Goal: Communication & Community: Answer question/provide support

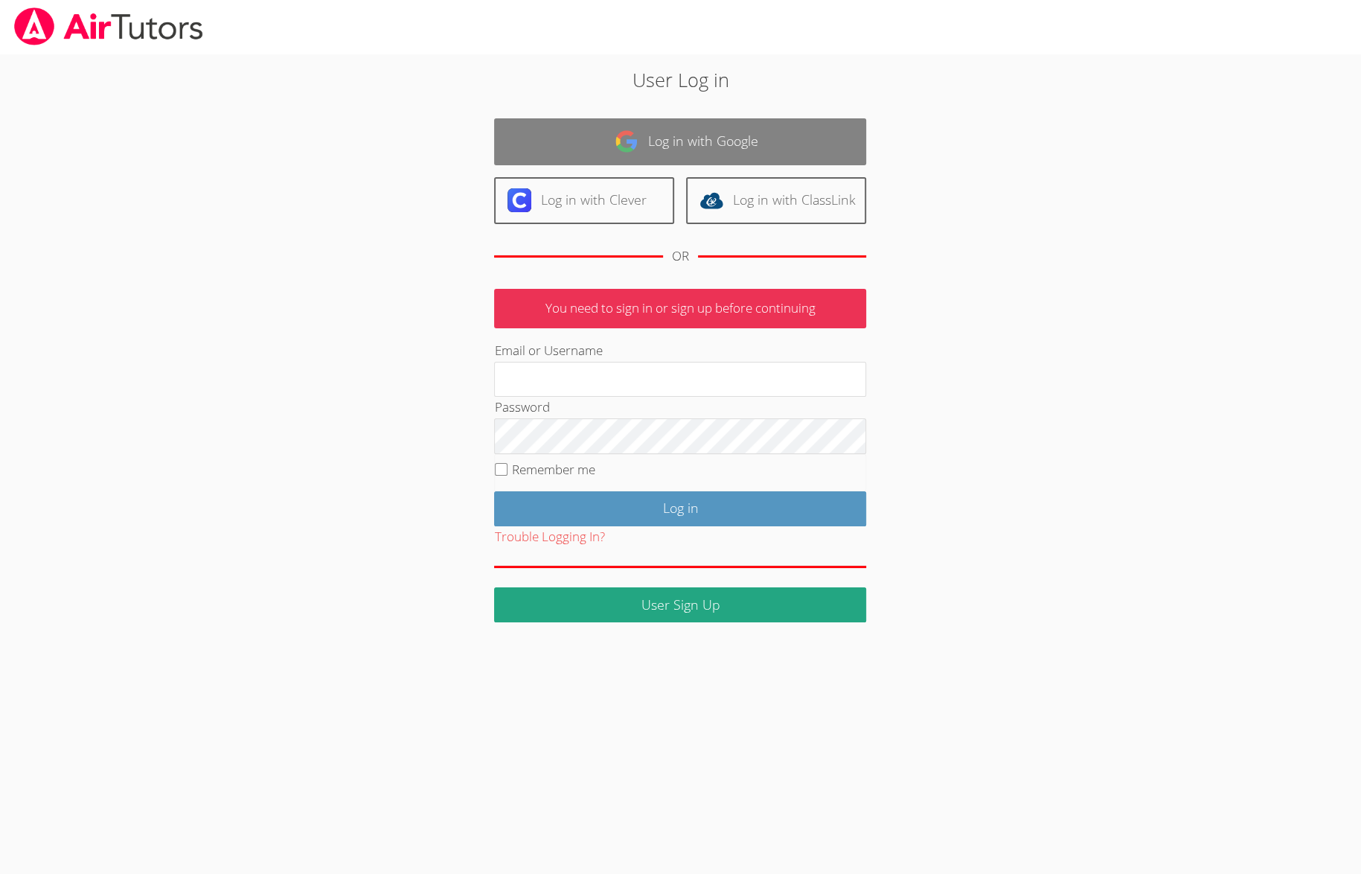
click at [666, 140] on link "Log in with Google" at bounding box center [680, 141] width 372 height 47
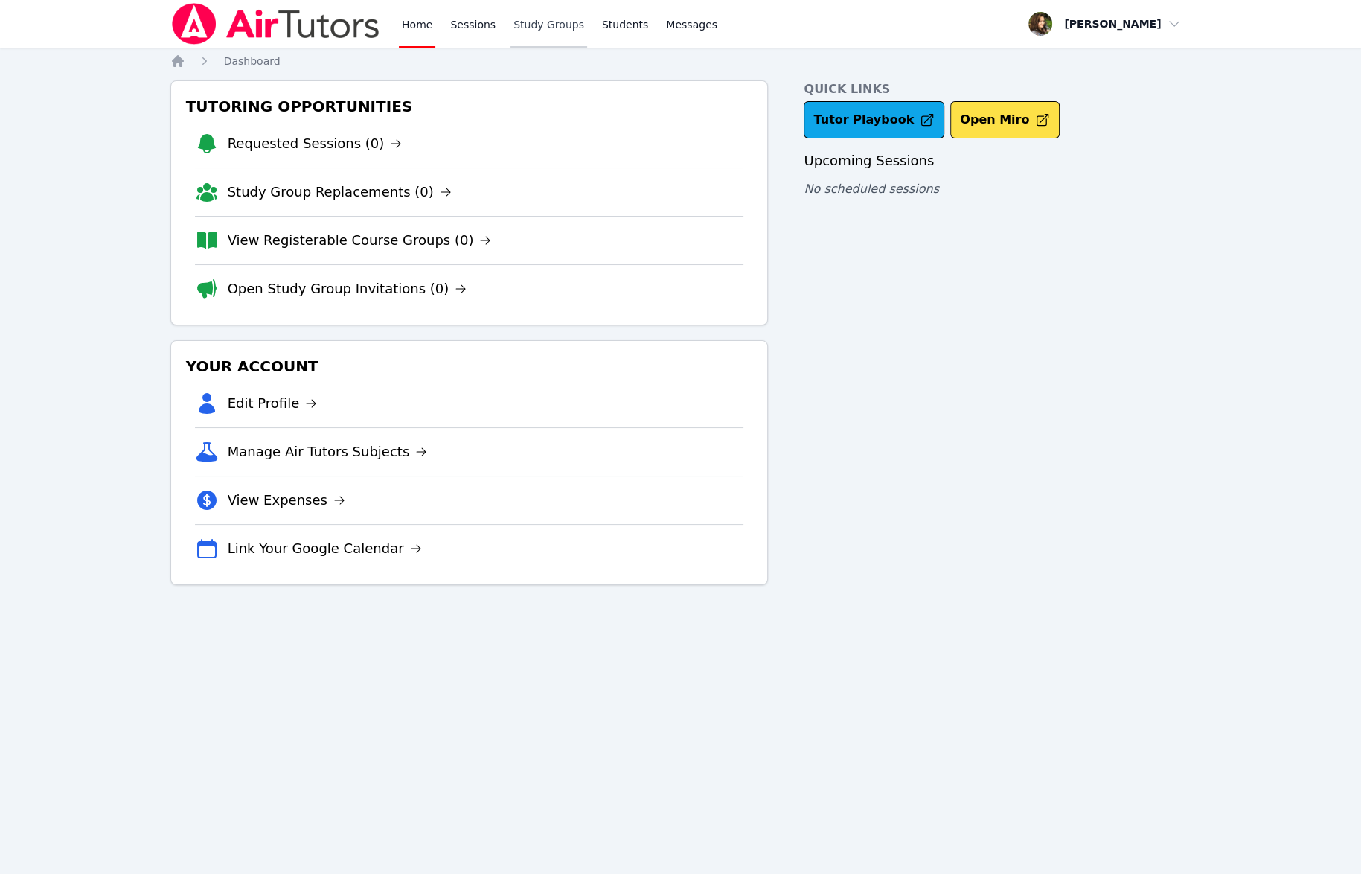
click at [522, 19] on link "Study Groups" at bounding box center [548, 24] width 77 height 48
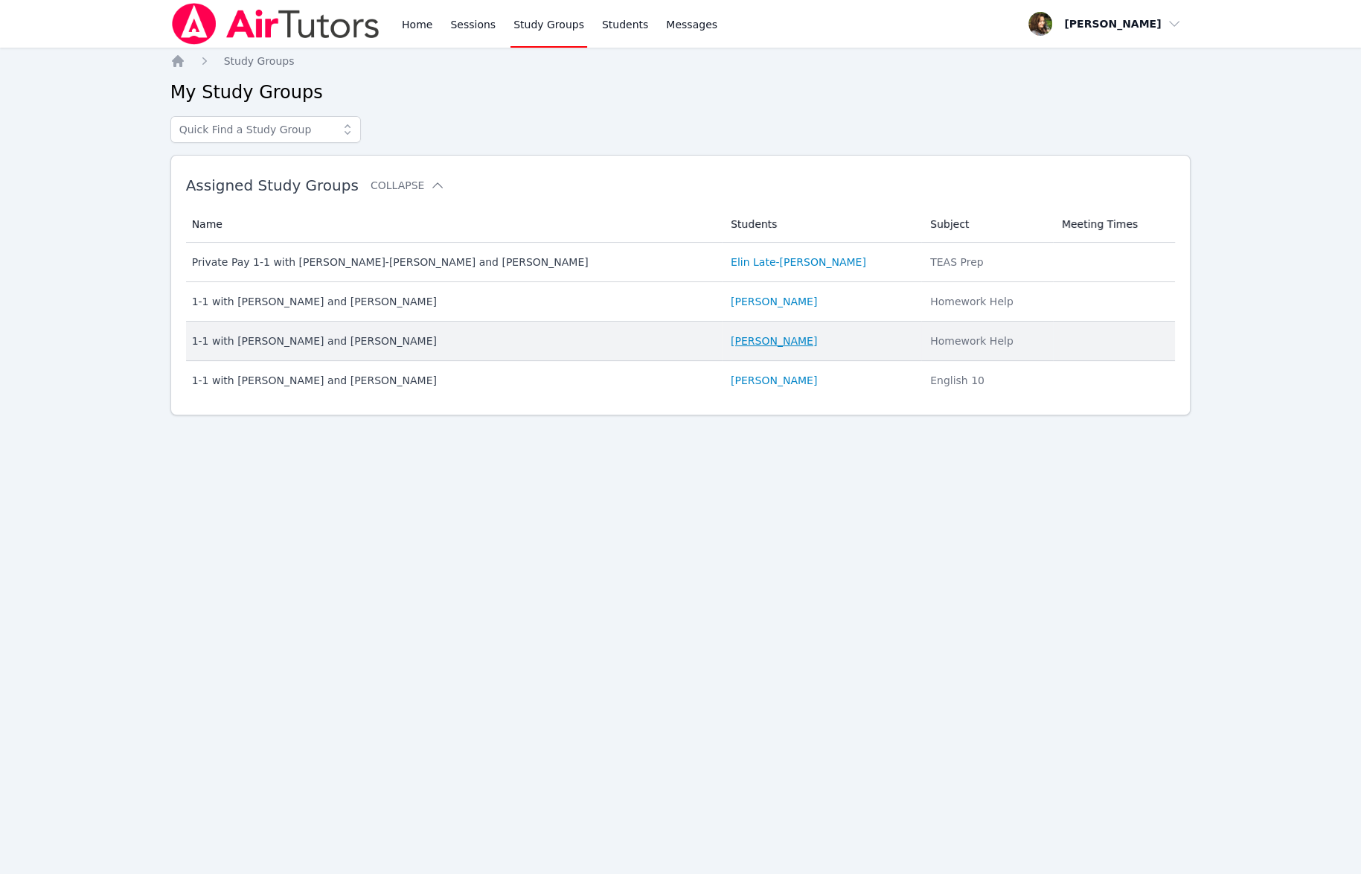
click at [731, 348] on link "Daniel Shekhtman" at bounding box center [774, 340] width 86 height 15
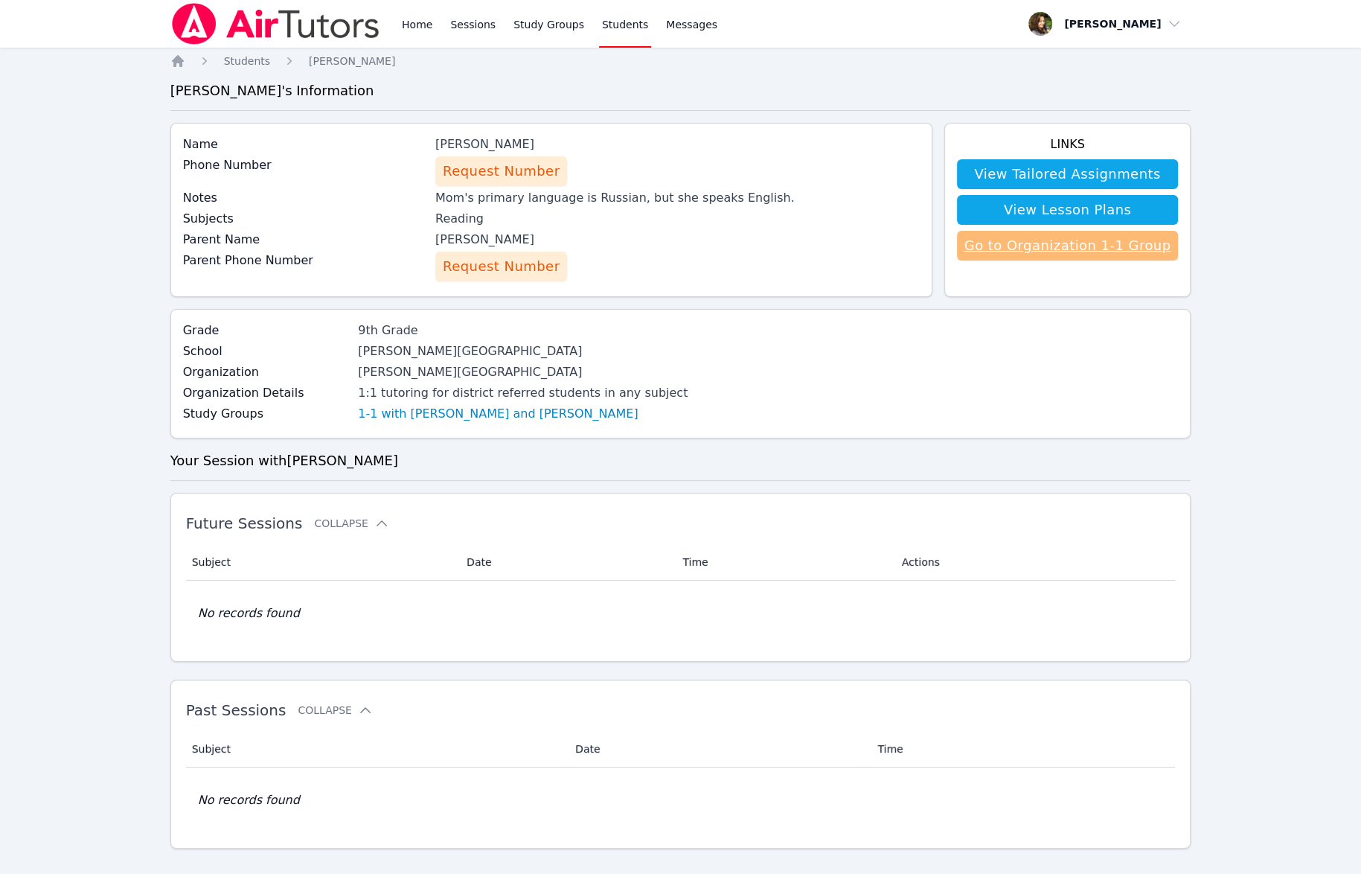
click at [979, 253] on link "Go to Organization 1-1 Group" at bounding box center [1068, 246] width 222 height 30
